Goal: Task Accomplishment & Management: Manage account settings

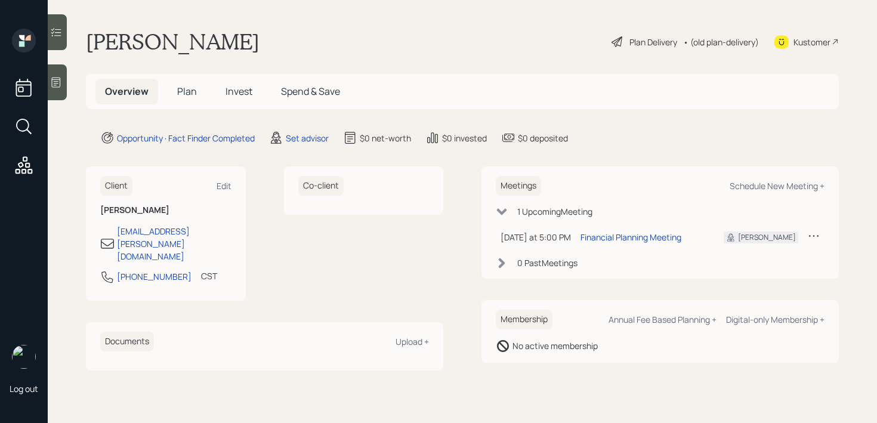
click at [60, 79] on icon at bounding box center [56, 82] width 12 height 12
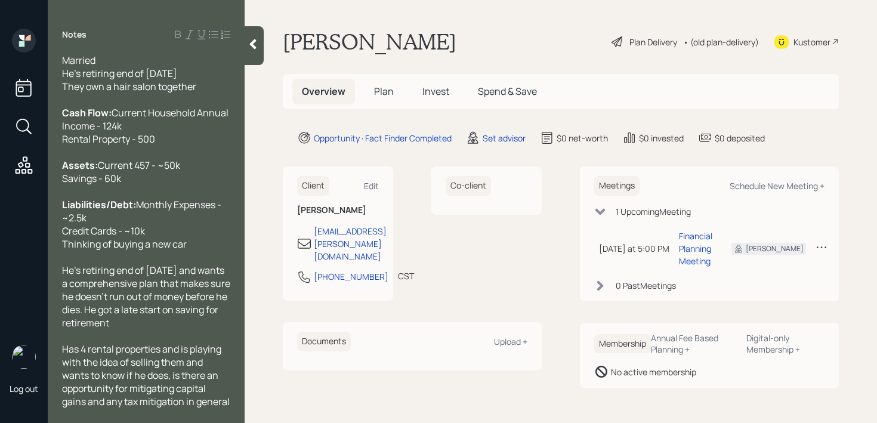
scroll to position [52, 0]
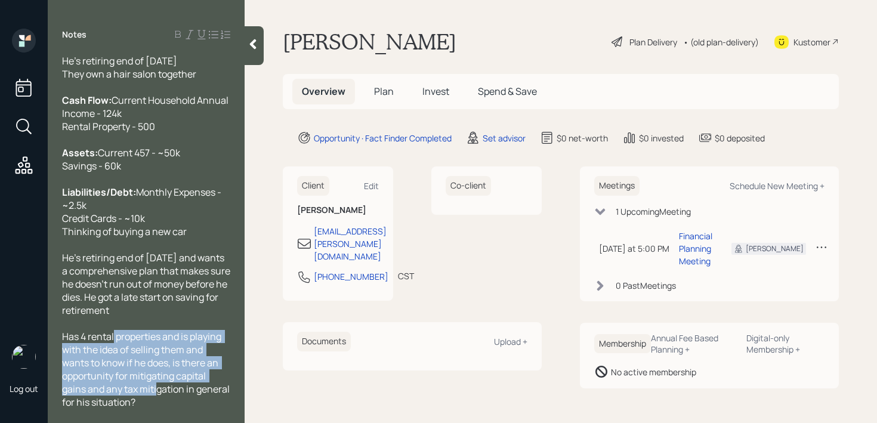
drag, startPoint x: 113, startPoint y: 338, endPoint x: 160, endPoint y: 401, distance: 78.8
click at [160, 401] on div "Has 4 rental properties and is playing with the idea of selling them and wants …" at bounding box center [146, 369] width 168 height 79
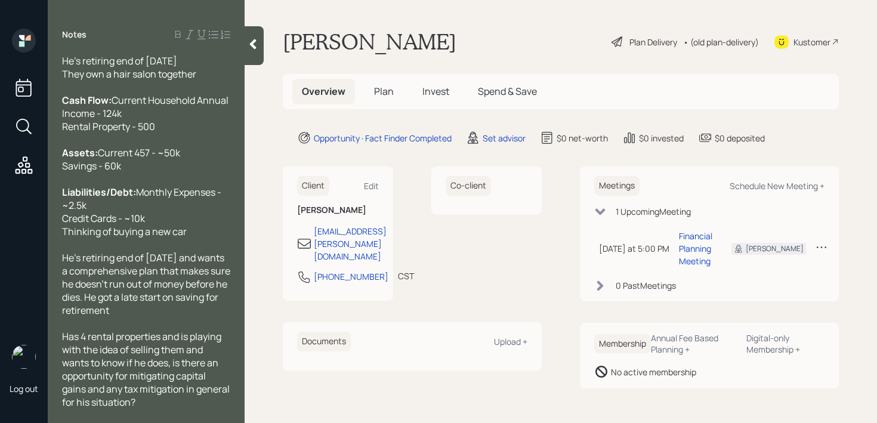
click at [143, 298] on span "He's retiring end of [DATE] and wants a comprehensive plan that makes sure he d…" at bounding box center [147, 284] width 170 height 66
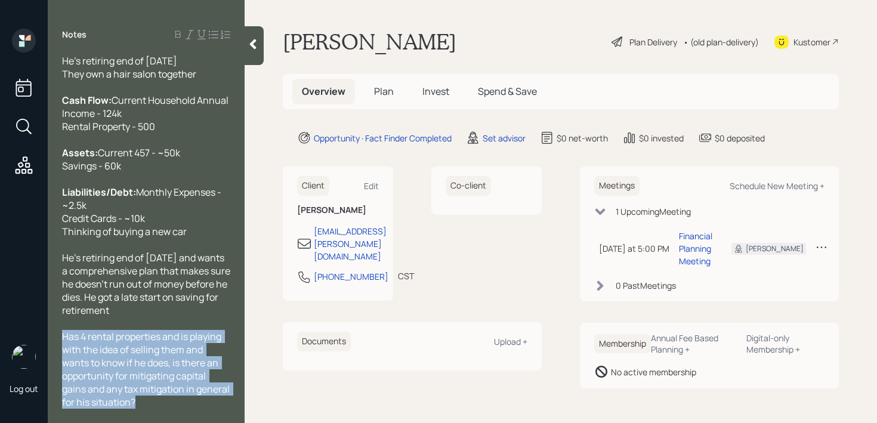
drag, startPoint x: 164, startPoint y: 405, endPoint x: 47, endPoint y: 339, distance: 134.3
click at [46, 339] on div "Log out Notes Age: [DEMOGRAPHIC_DATA] Married He's retiring end of [DATE] They …" at bounding box center [438, 211] width 877 height 423
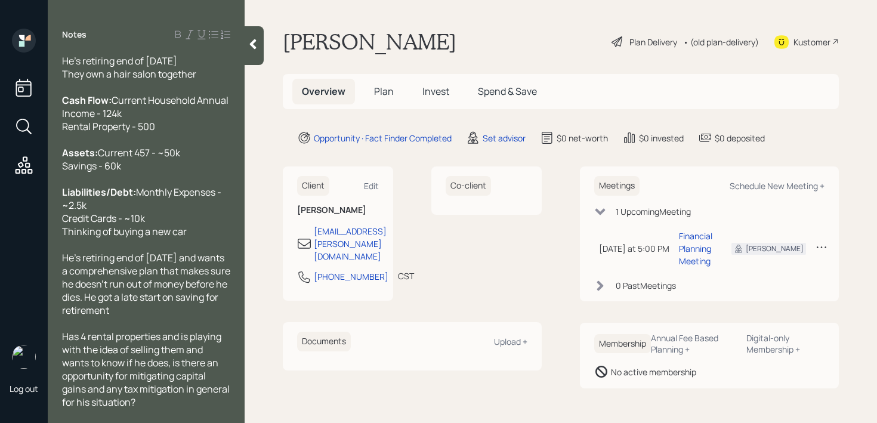
click at [159, 164] on div "Assets: Current 457 - ~50k Savings - 60k" at bounding box center [146, 159] width 168 height 26
drag, startPoint x: 159, startPoint y: 148, endPoint x: 41, endPoint y: 150, distance: 118.1
click at [41, 150] on div "Log out Notes Age: [DEMOGRAPHIC_DATA] Married He's retiring end of [DATE] They …" at bounding box center [438, 211] width 877 height 423
click at [137, 245] on div at bounding box center [146, 244] width 168 height 13
drag, startPoint x: 141, startPoint y: 257, endPoint x: 207, endPoint y: 257, distance: 66.2
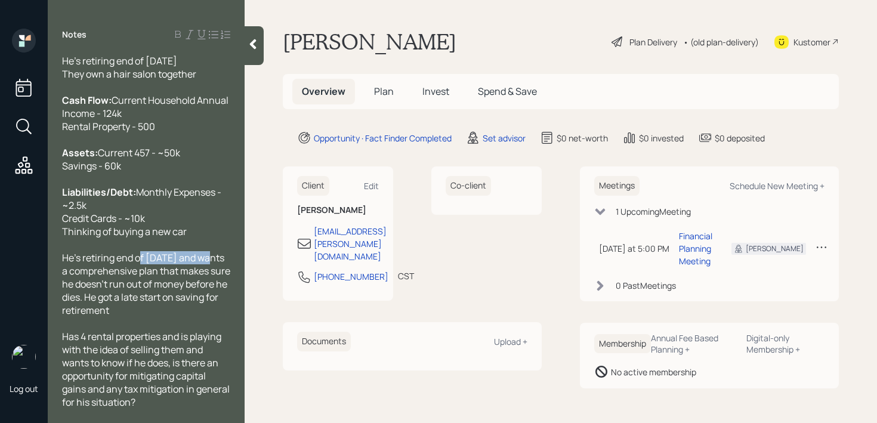
click at [207, 257] on span "He's retiring end of [DATE] and wants a comprehensive plan that makes sure he d…" at bounding box center [147, 284] width 170 height 66
click at [177, 253] on span "He's retiring end of [DATE] and wants a comprehensive plan that makes sure he d…" at bounding box center [147, 284] width 170 height 66
drag, startPoint x: 147, startPoint y: 257, endPoint x: 201, endPoint y: 257, distance: 53.7
click at [201, 257] on span "He's retiring end of [DATE] and wants a comprehensive plan that makes sure he d…" at bounding box center [147, 284] width 170 height 66
drag, startPoint x: 154, startPoint y: 148, endPoint x: 41, endPoint y: 148, distance: 112.7
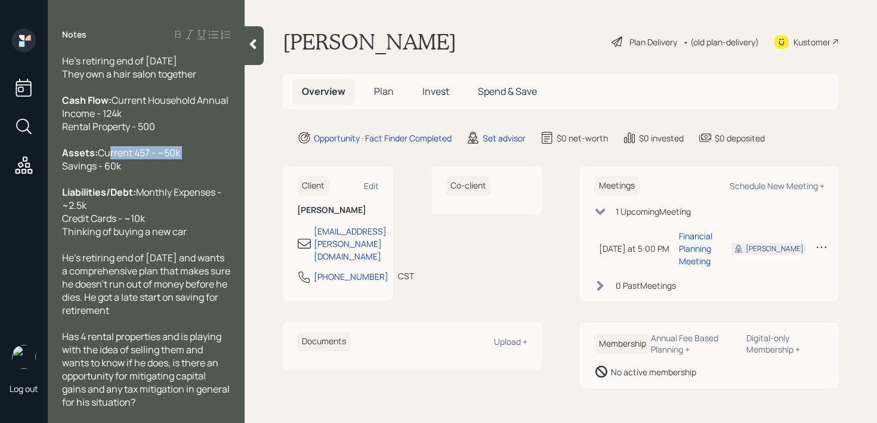
click at [41, 148] on div "Log out Notes Age: [DEMOGRAPHIC_DATA] Married He's retiring end of [DATE] They …" at bounding box center [438, 211] width 877 height 423
click at [143, 175] on div at bounding box center [146, 178] width 168 height 13
drag, startPoint x: 145, startPoint y: 168, endPoint x: 51, endPoint y: 168, distance: 93.6
click at [52, 168] on div "Age: [DEMOGRAPHIC_DATA] Married He's retiring end of [DATE] They own a hair sal…" at bounding box center [146, 232] width 197 height 354
click at [803, 41] on div "Kustomer" at bounding box center [811, 42] width 37 height 13
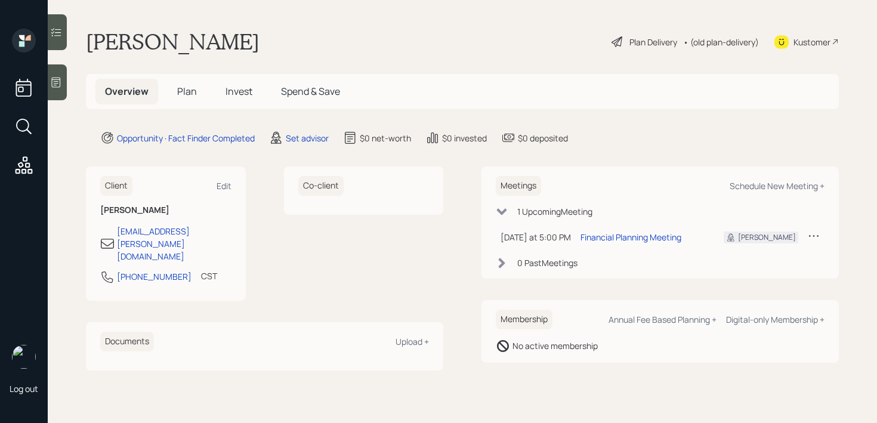
click at [54, 94] on div at bounding box center [57, 82] width 19 height 36
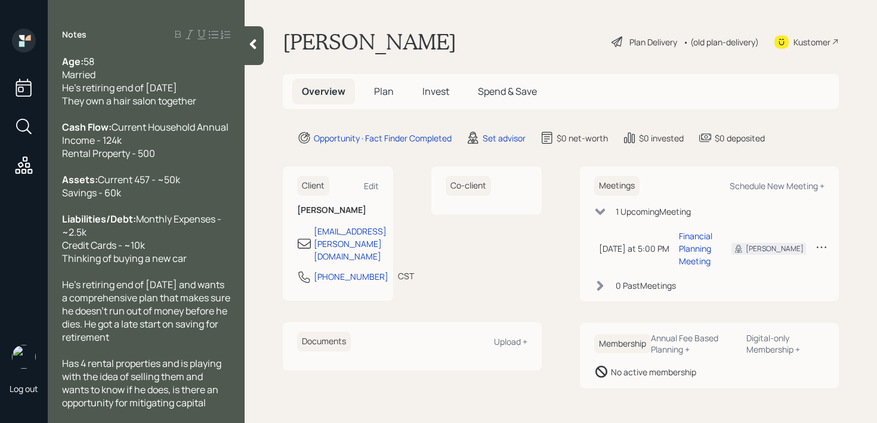
scroll to position [52, 0]
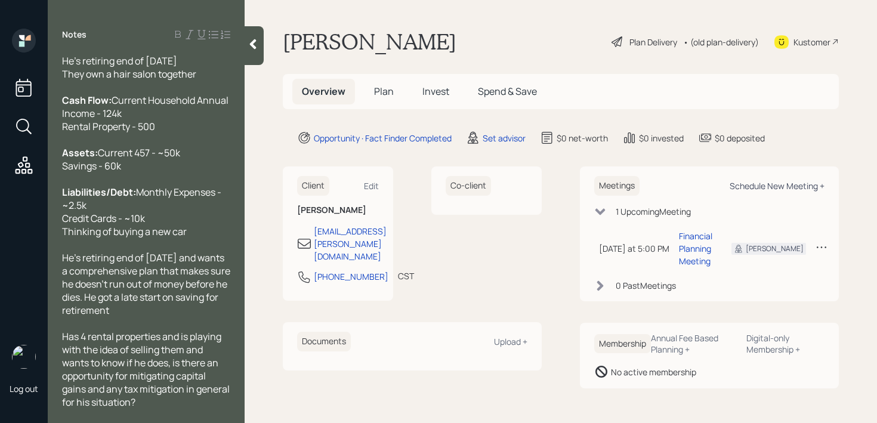
click at [749, 188] on div "Schedule New Meeting +" at bounding box center [776, 185] width 95 height 11
select select "round-[PERSON_NAME]"
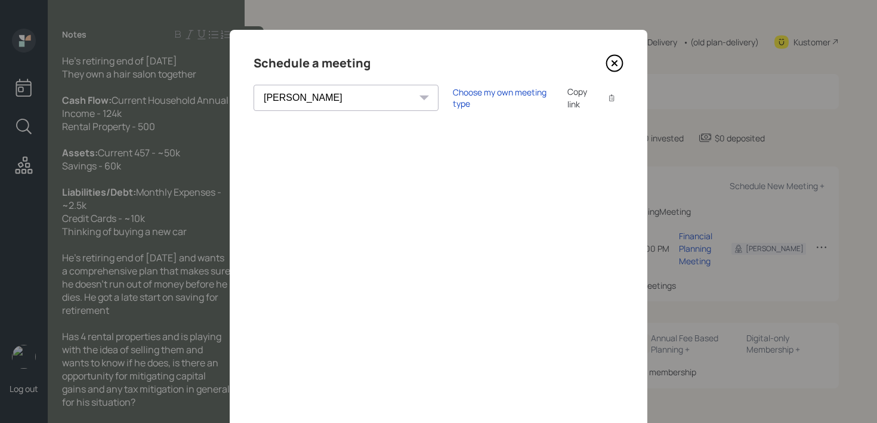
scroll to position [114, 0]
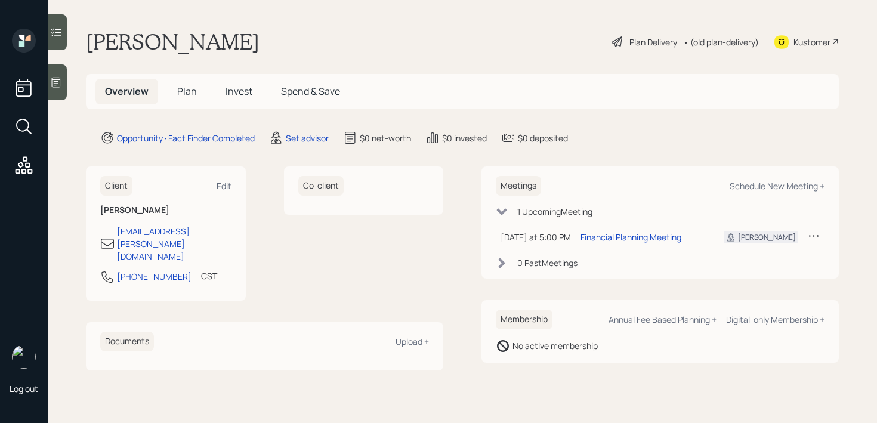
select select "round-robin"
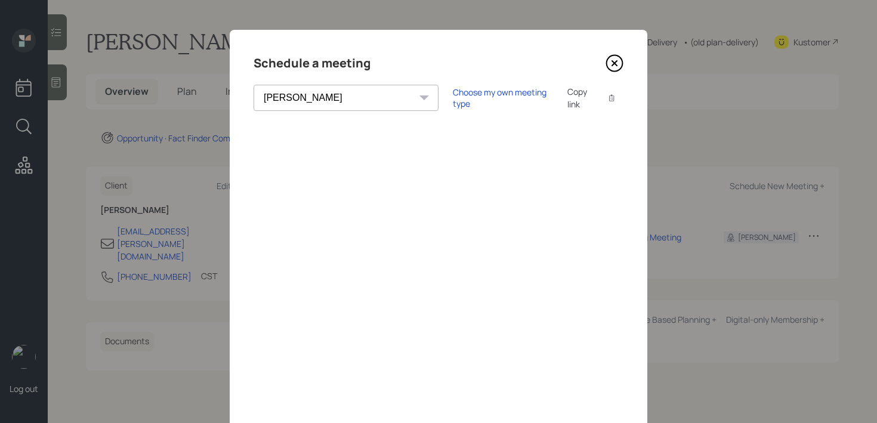
scroll to position [114, 0]
